Goal: Information Seeking & Learning: Learn about a topic

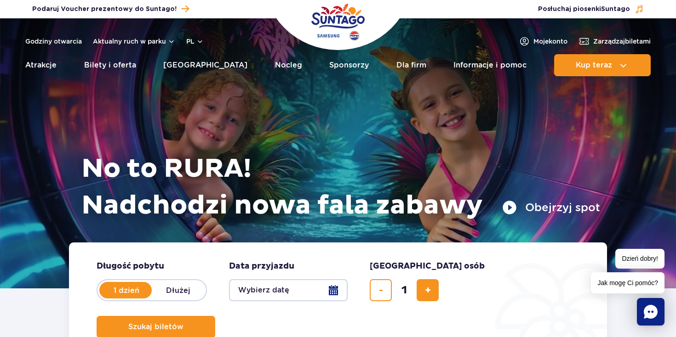
scroll to position [3, 0]
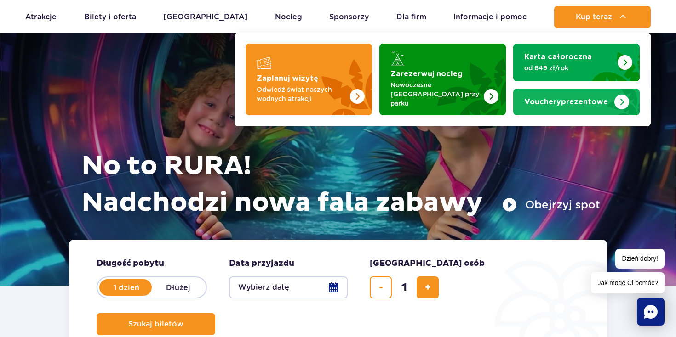
click at [570, 99] on strong "Vouchery prezentowe" at bounding box center [566, 101] width 84 height 7
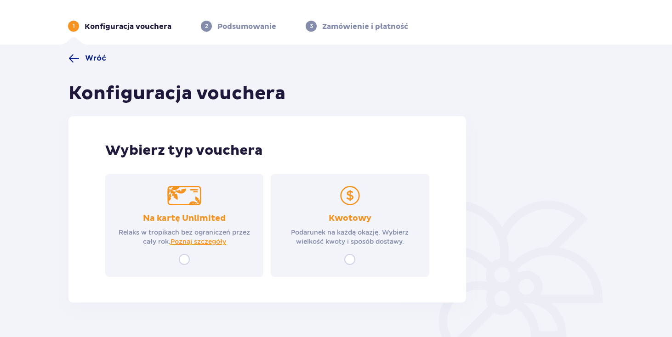
scroll to position [48, 0]
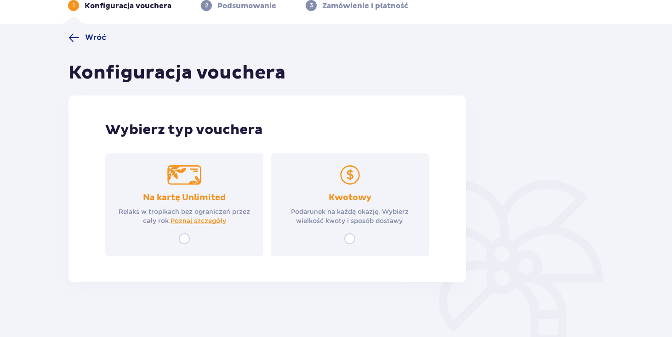
click at [350, 237] on input "radio" at bounding box center [349, 238] width 11 height 11
radio input "true"
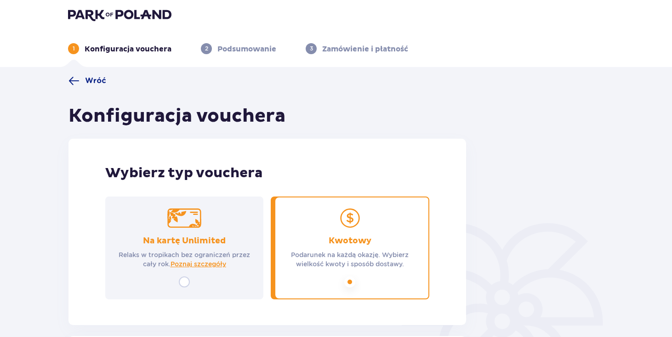
scroll to position [0, 0]
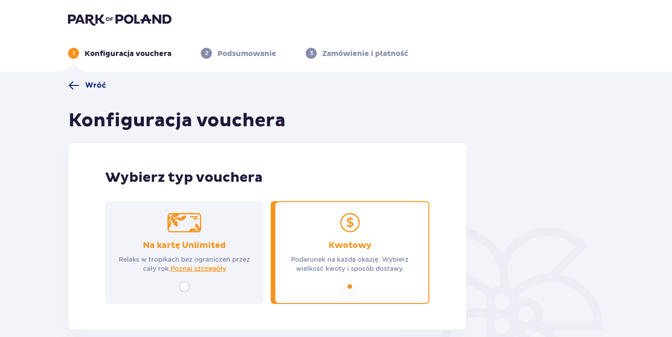
click at [76, 85] on span at bounding box center [73, 85] width 11 height 11
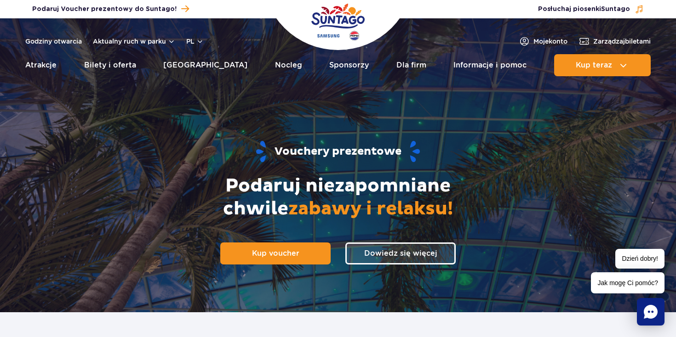
click at [337, 20] on img "Park of Poland" at bounding box center [337, 22] width 53 height 42
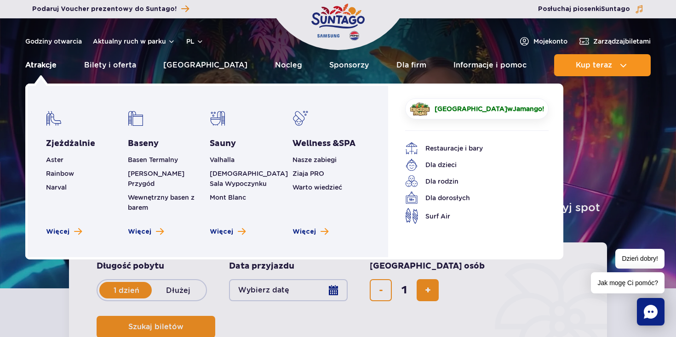
click at [34, 64] on link "Atrakcje" at bounding box center [40, 65] width 31 height 22
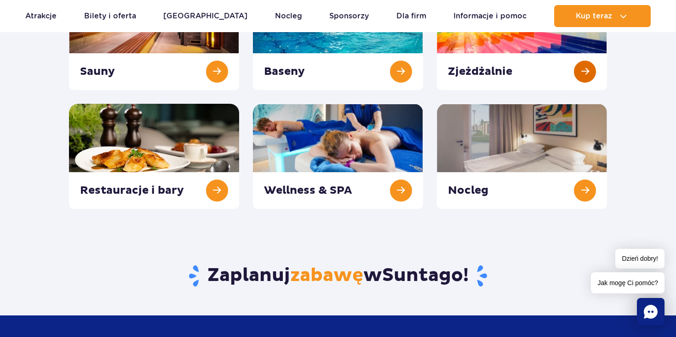
scroll to position [197, 0]
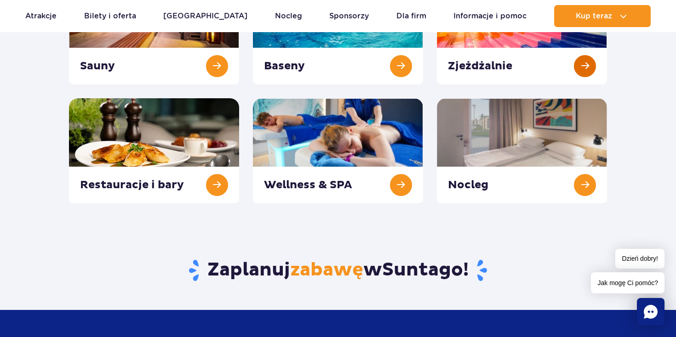
click at [471, 51] on link at bounding box center [522, 31] width 170 height 105
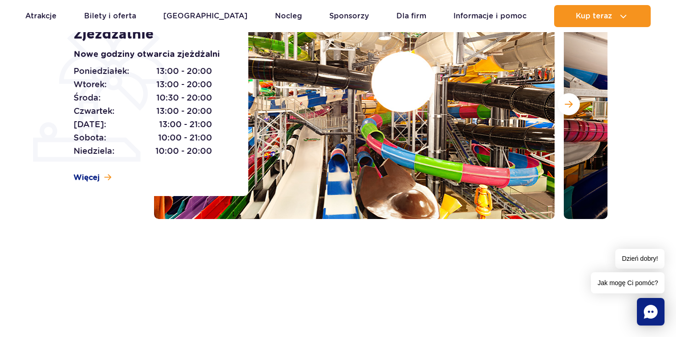
scroll to position [161, 0]
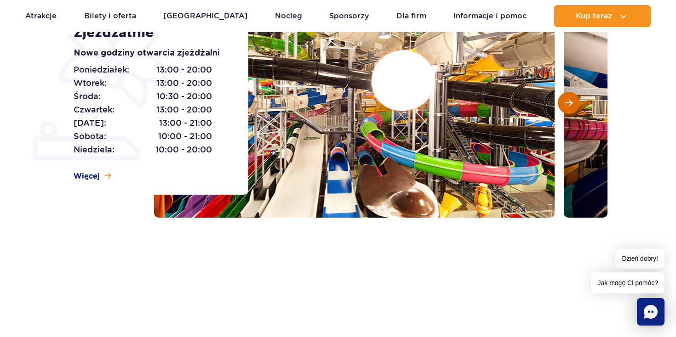
click at [562, 103] on button "Następny slajd" at bounding box center [568, 103] width 22 height 22
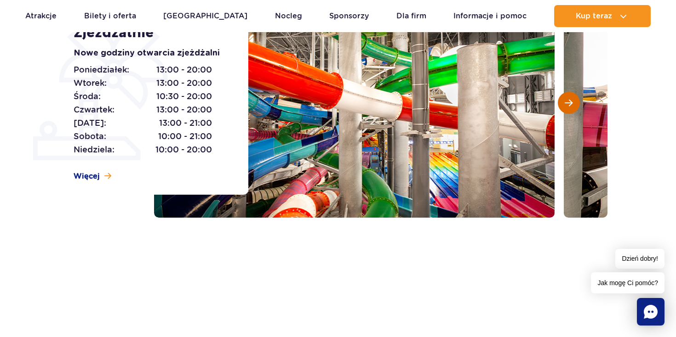
click at [562, 103] on button "Następny slajd" at bounding box center [568, 103] width 22 height 22
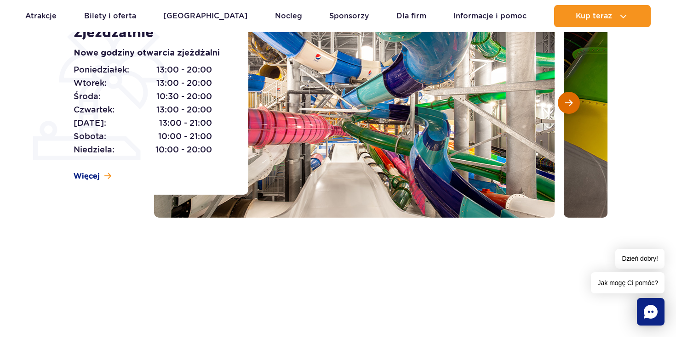
click at [562, 103] on button "Następny slajd" at bounding box center [568, 103] width 22 height 22
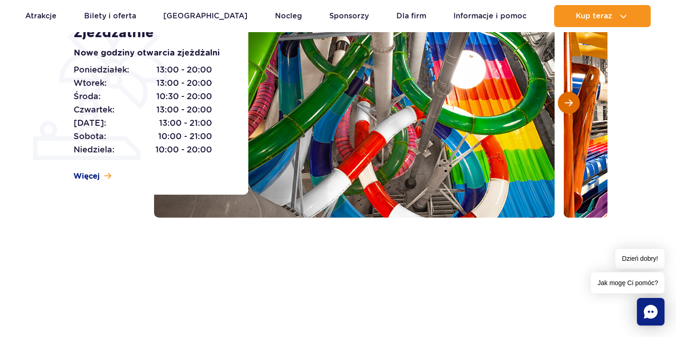
click at [562, 103] on button "Następny slajd" at bounding box center [568, 103] width 22 height 22
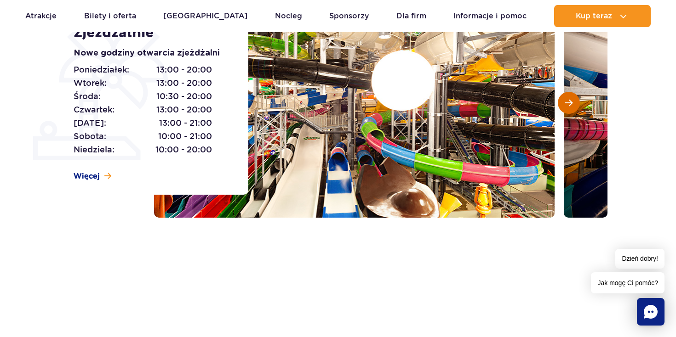
click at [562, 103] on button "Następny slajd" at bounding box center [568, 103] width 22 height 22
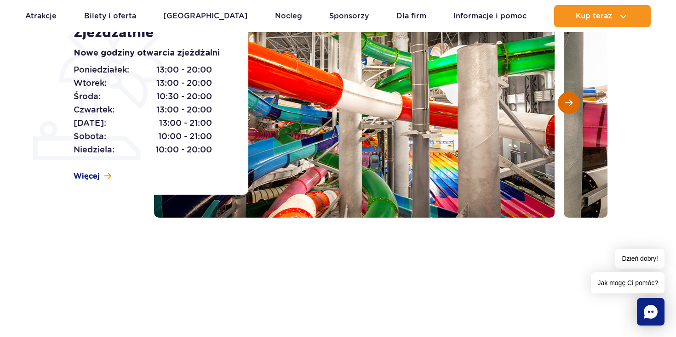
click at [562, 103] on button "Następny slajd" at bounding box center [568, 103] width 22 height 22
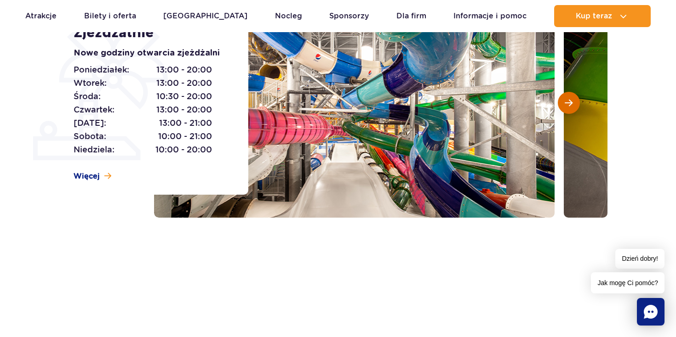
click at [562, 103] on button "Następny slajd" at bounding box center [568, 103] width 22 height 22
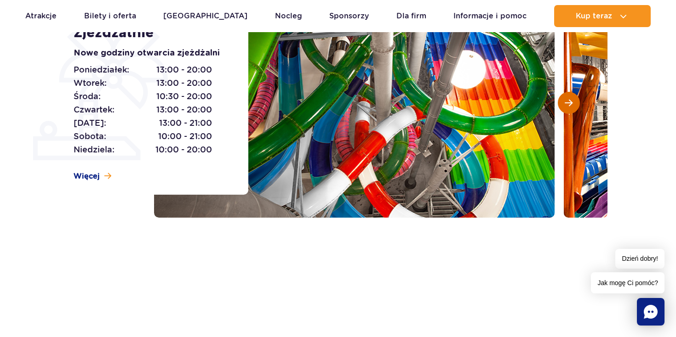
click at [562, 103] on button "Następny slajd" at bounding box center [568, 103] width 22 height 22
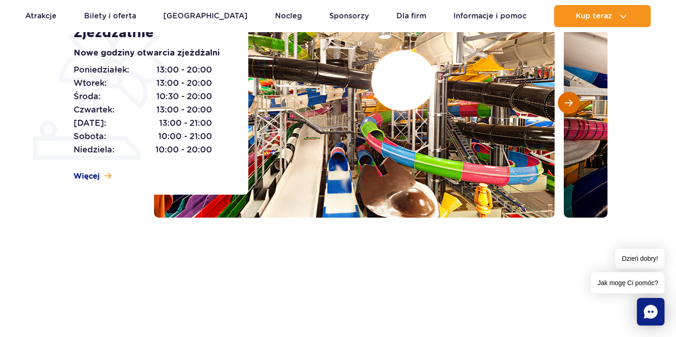
click at [562, 103] on button "Następny slajd" at bounding box center [568, 103] width 22 height 22
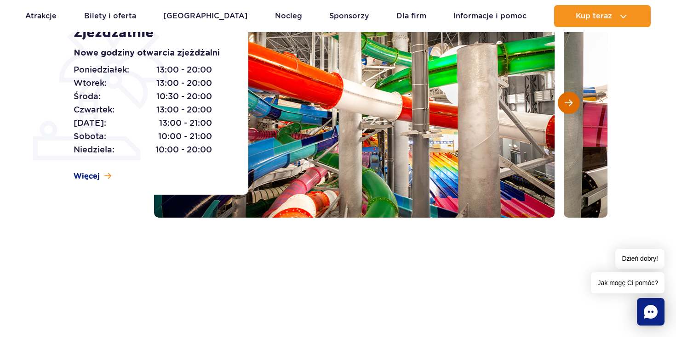
click at [562, 103] on button "Następny slajd" at bounding box center [568, 103] width 22 height 22
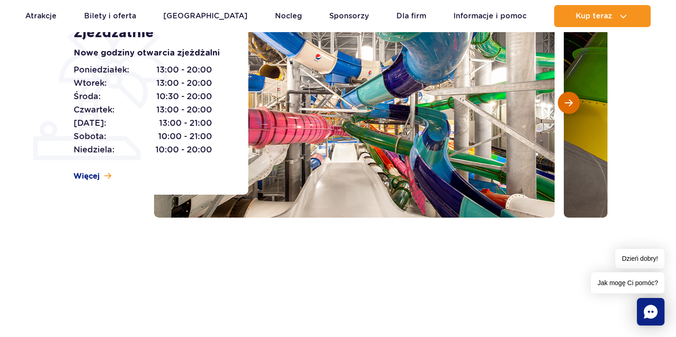
click at [562, 103] on button "Następny slajd" at bounding box center [568, 103] width 22 height 22
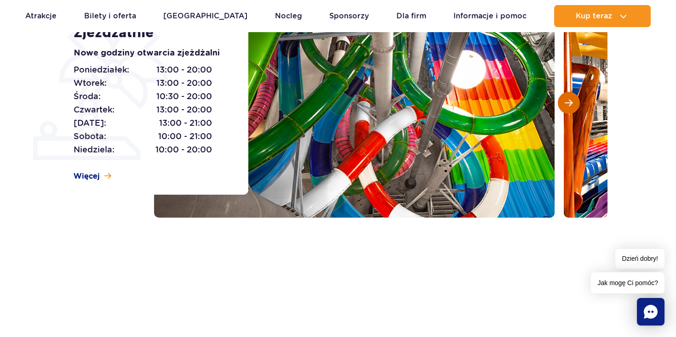
click at [562, 103] on button "Następny slajd" at bounding box center [568, 103] width 22 height 22
